Goal: Check status

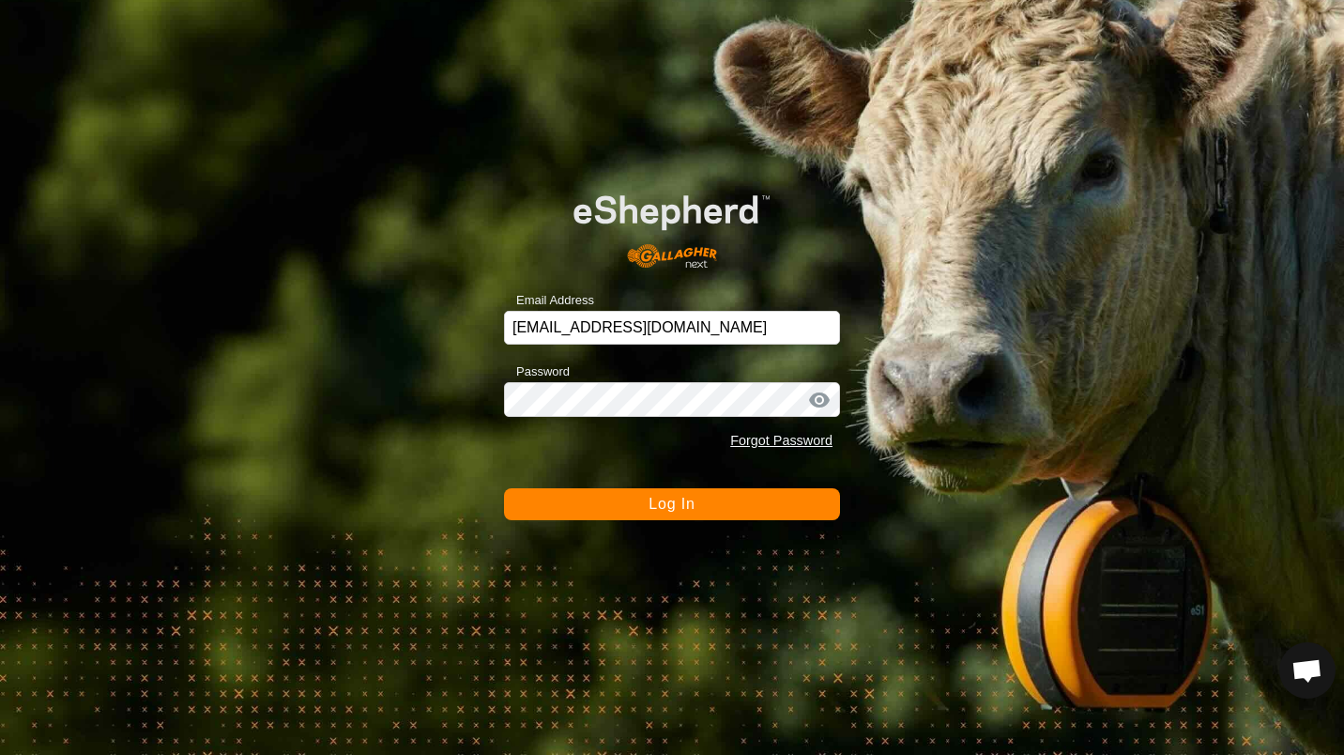
click at [693, 516] on button "Log In" at bounding box center [672, 504] width 336 height 32
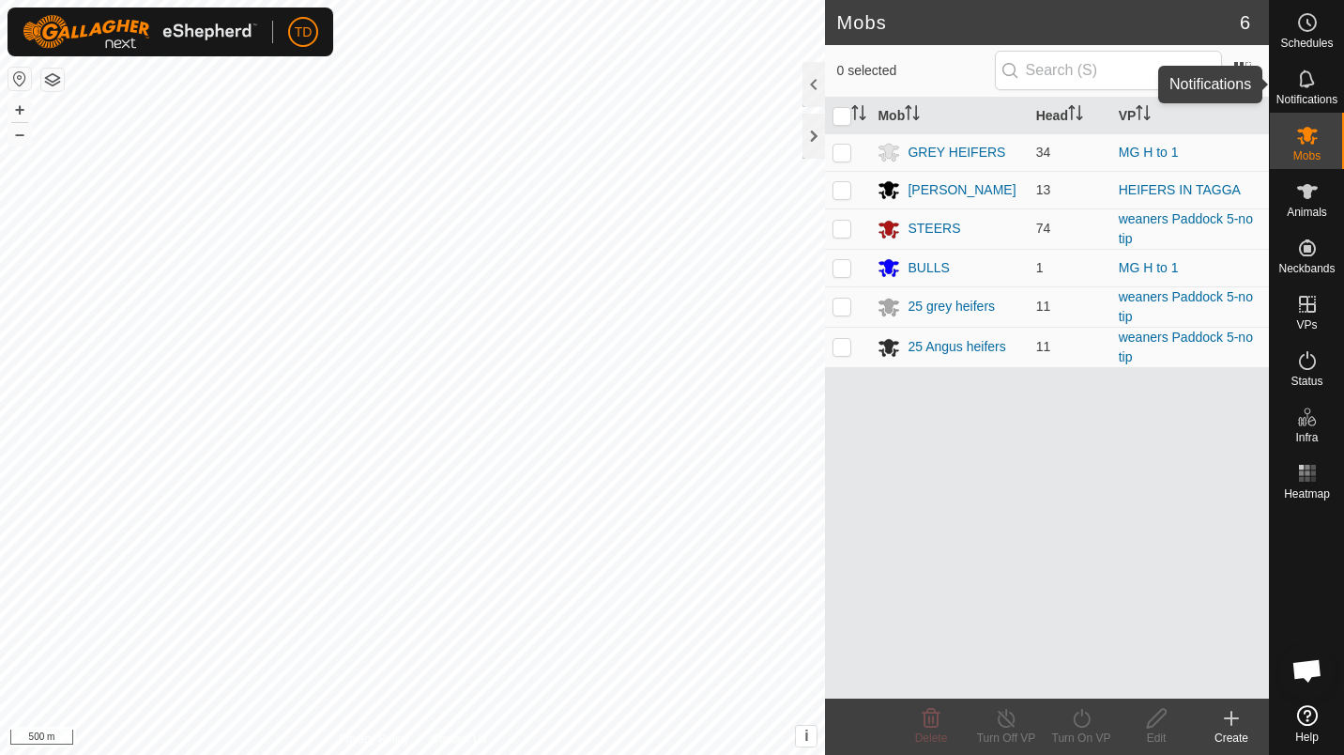
click at [1318, 98] on span "Notifications" at bounding box center [1307, 99] width 61 height 11
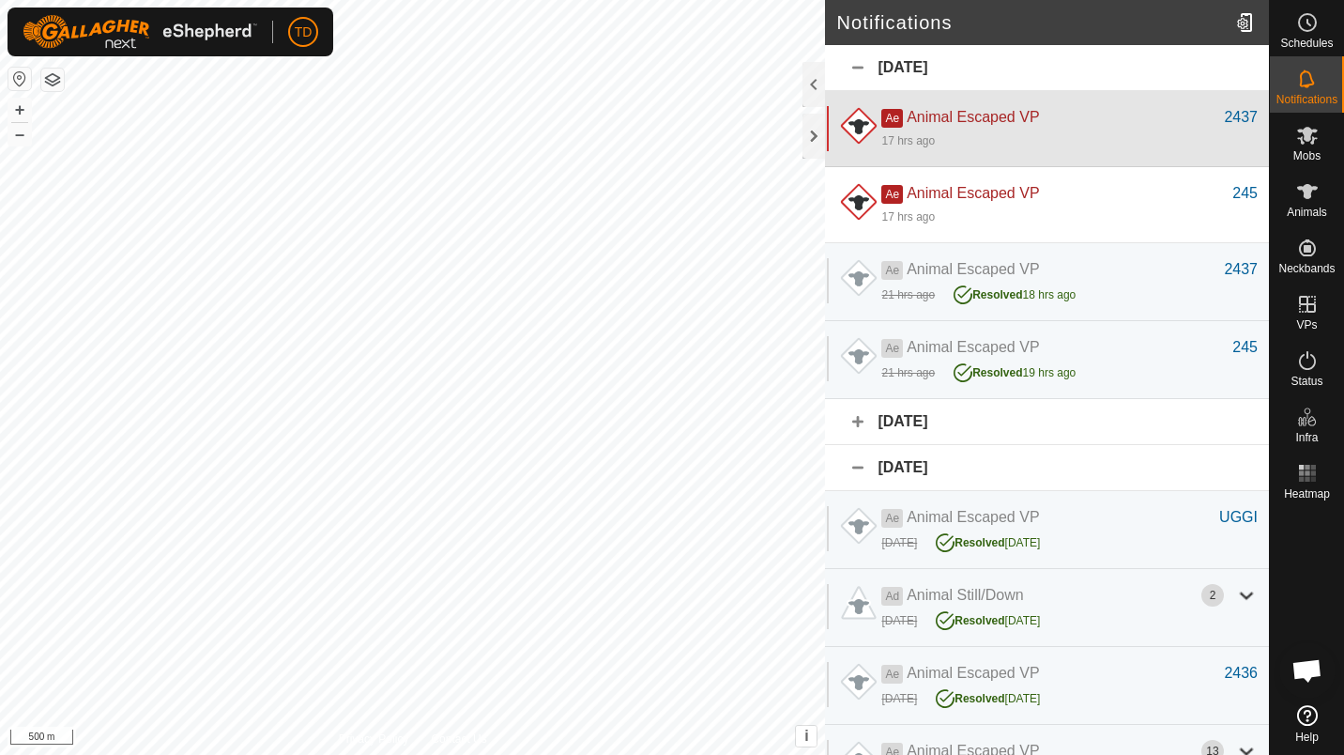
click at [1102, 122] on div "Ae Animal Escaped VP" at bounding box center [1052, 117] width 343 height 23
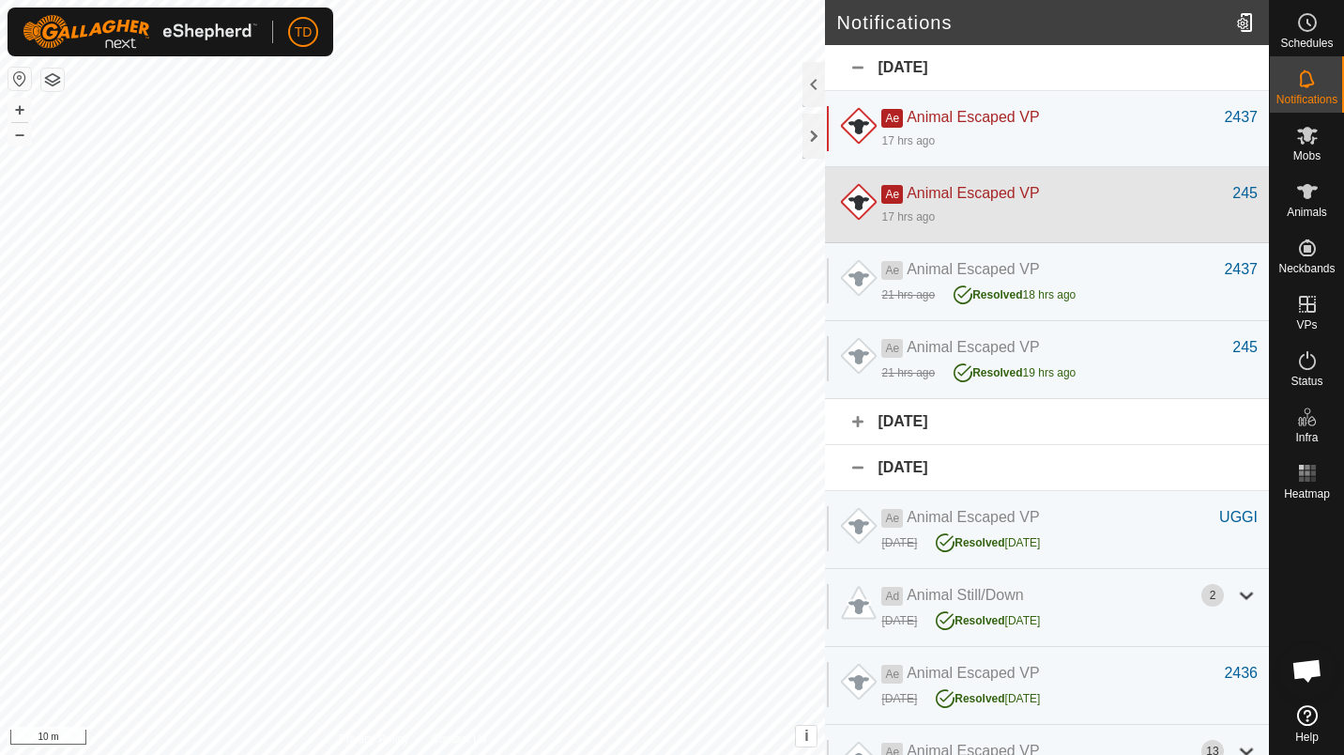
click at [1035, 172] on div "Ae Animal Escaped VP 245 17 hrs ago" at bounding box center [1047, 205] width 444 height 76
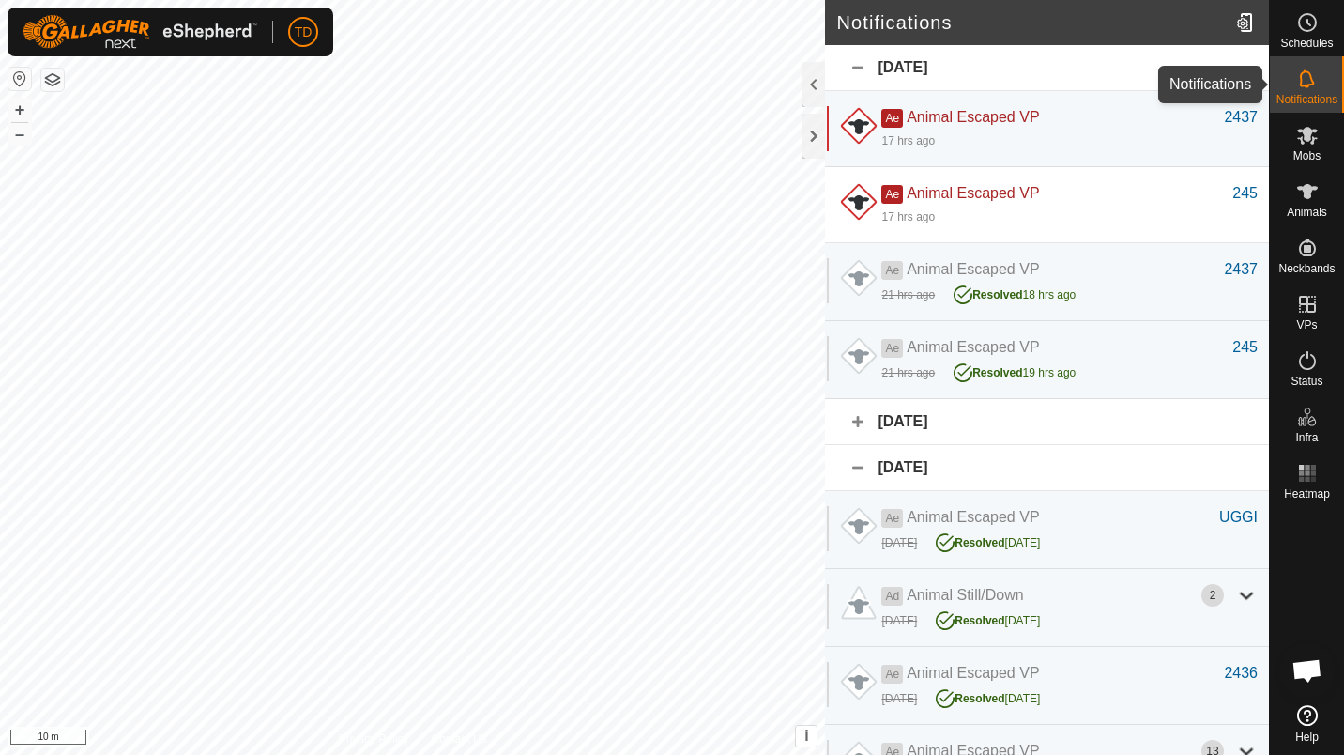
click at [1299, 76] on icon at bounding box center [1307, 79] width 23 height 23
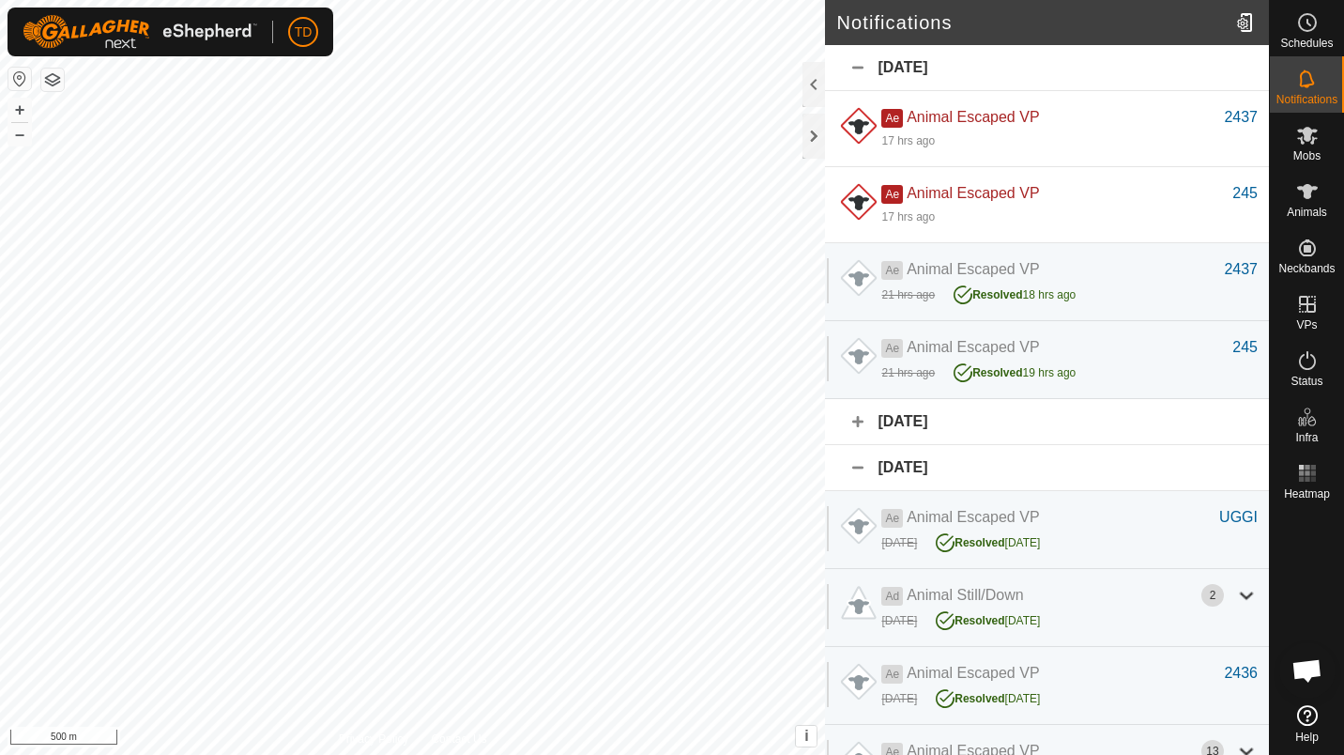
click at [869, 398] on div "Notifications [DATE] Ae Animal Escaped VP 2437 17 hrs ago 2437 Ae Animal Escape…" at bounding box center [634, 377] width 1269 height 755
